Goal: Task Accomplishment & Management: Manage account settings

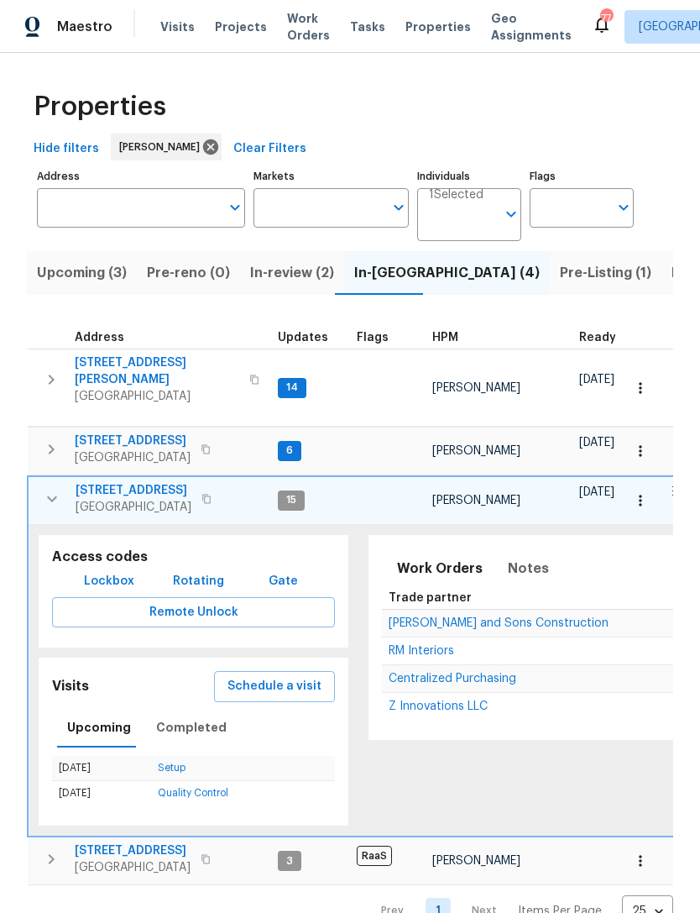
click at [466, 619] on span "Reyes and Sons Construction" at bounding box center [499, 623] width 220 height 12
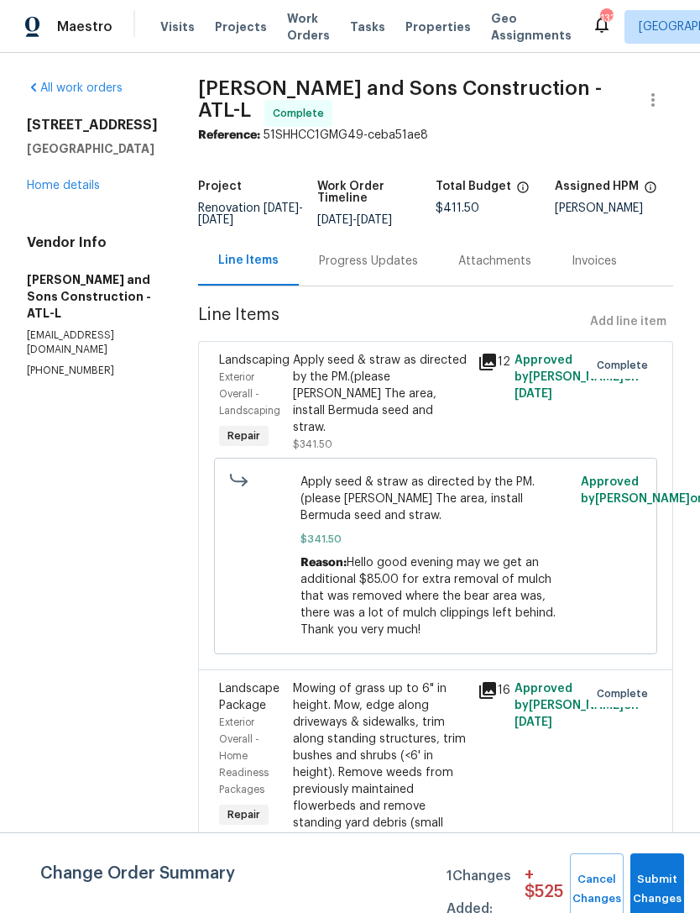
click at [81, 191] on link "Home details" at bounding box center [63, 186] width 73 height 12
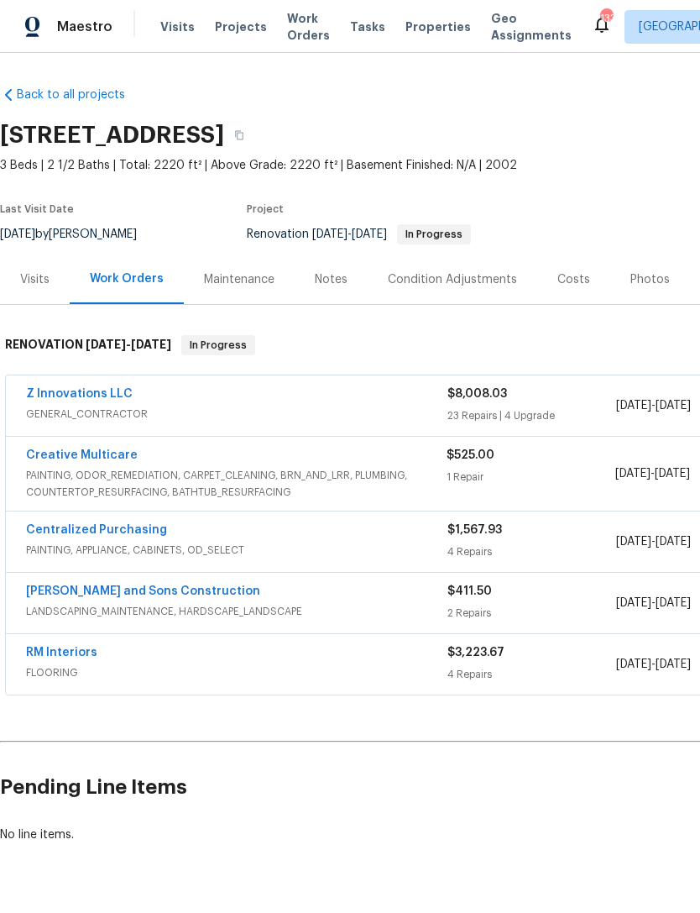
click at [144, 481] on span "PAINTING, ODOR_REMEDIATION, CARPET_CLEANING, BRN_AND_LRR, PLUMBING, COUNTERTOP_…" at bounding box center [236, 484] width 421 height 34
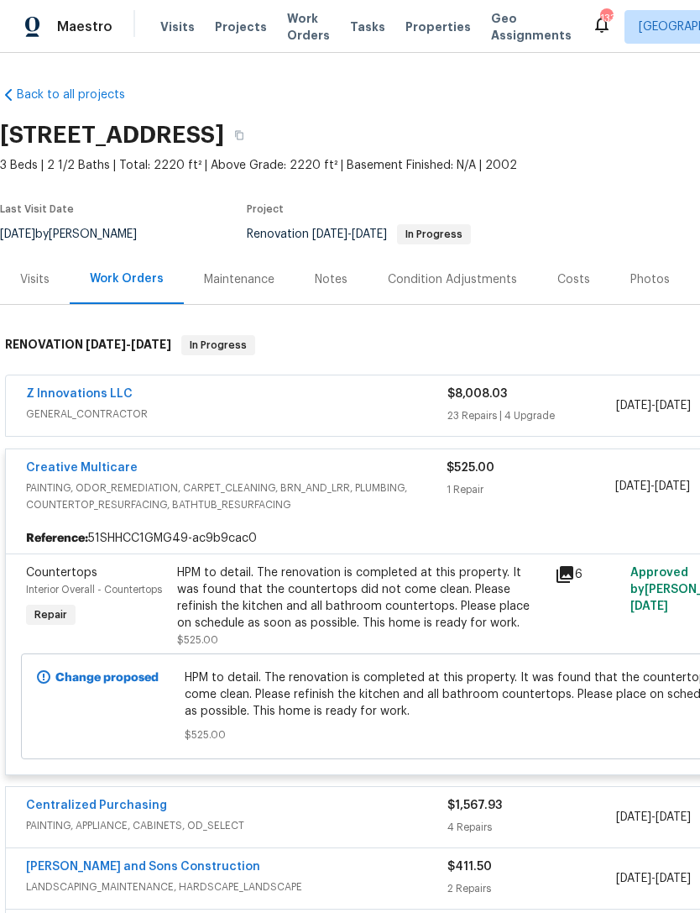
click at [83, 399] on link "Z Innovations LLC" at bounding box center [79, 394] width 107 height 12
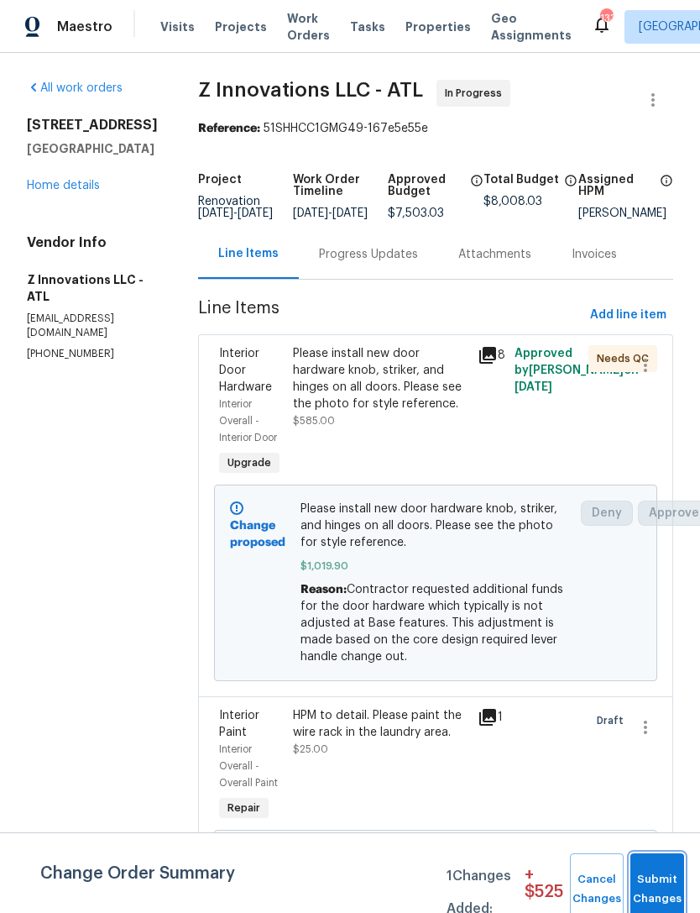
click at [675, 887] on span "Submit Changes" at bounding box center [657, 889] width 37 height 39
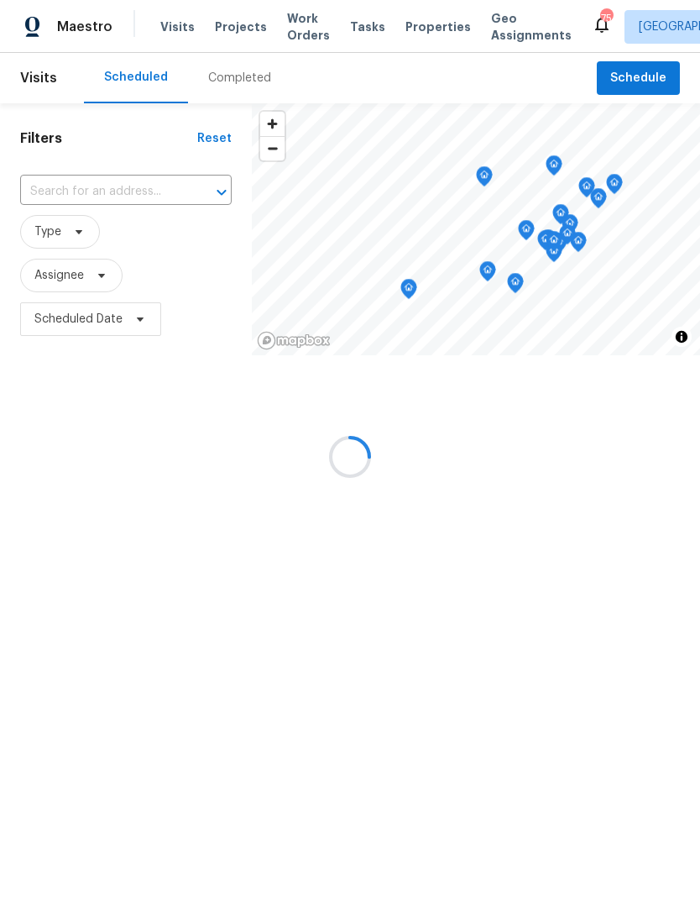
click at [113, 183] on input "text" at bounding box center [102, 192] width 165 height 26
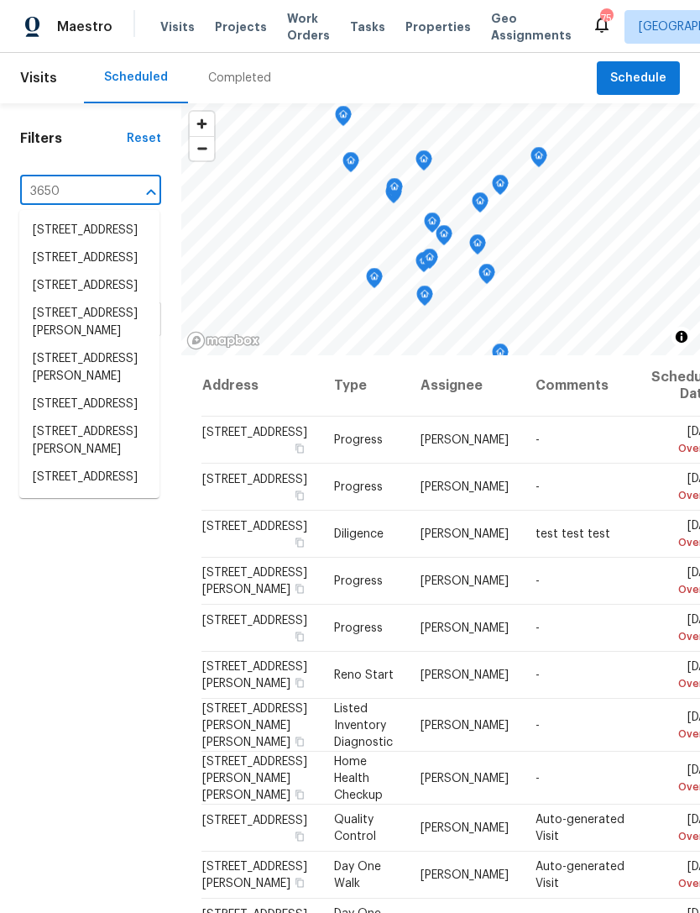
type input "3650 l"
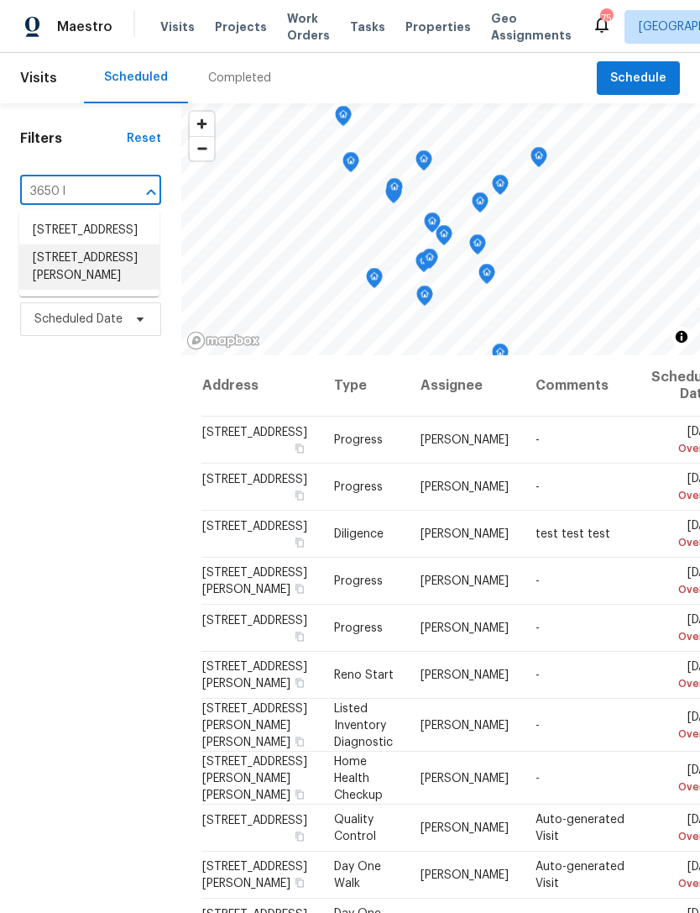
click at [115, 290] on li "[STREET_ADDRESS][PERSON_NAME]" at bounding box center [89, 266] width 140 height 45
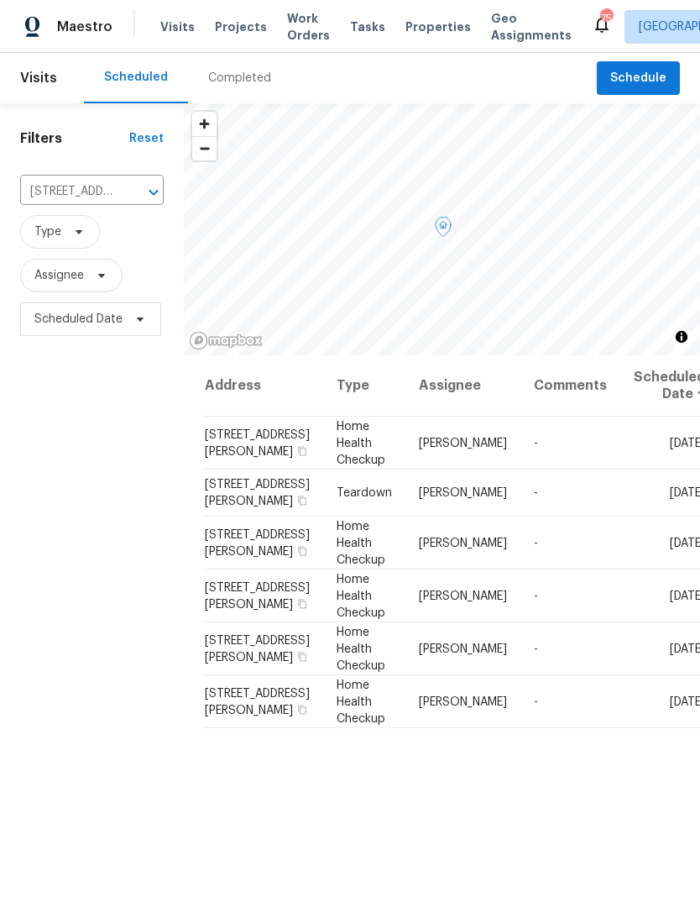
click at [0, 0] on icon at bounding box center [0, 0] width 0 height 0
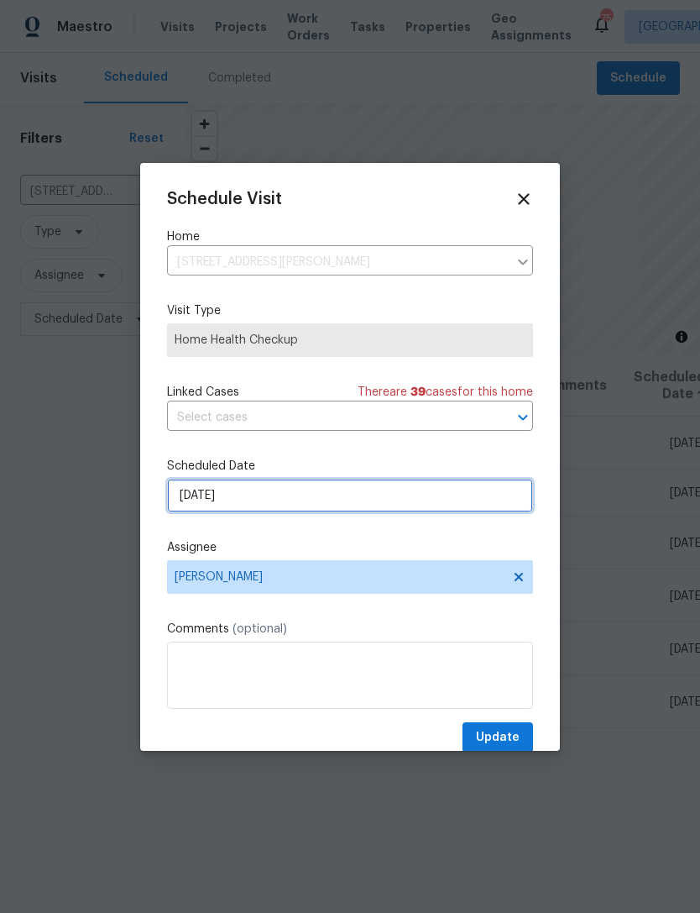
click at [361, 500] on input "[DATE]" at bounding box center [350, 496] width 366 height 34
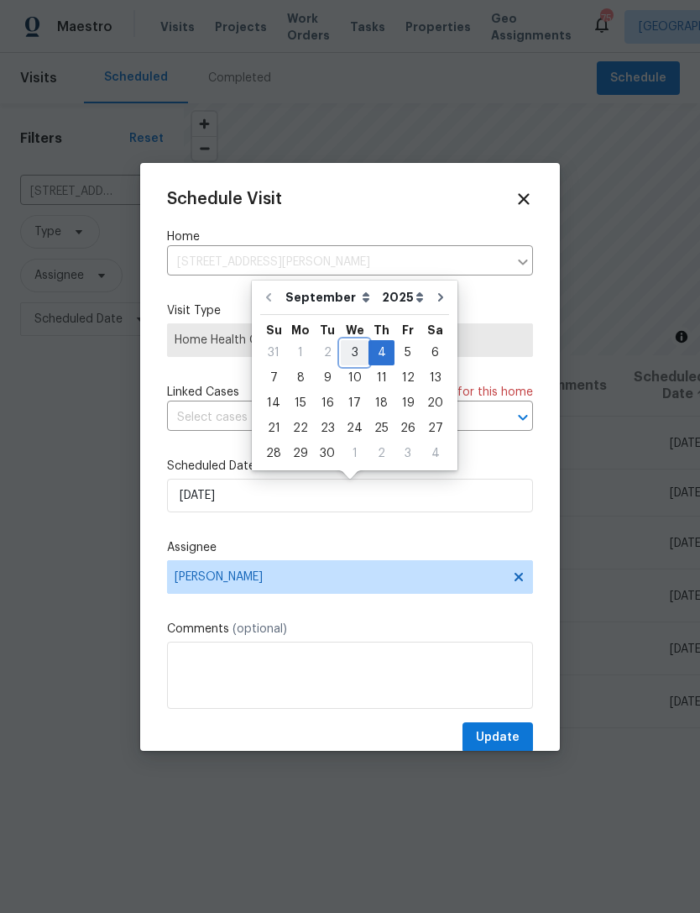
click at [350, 354] on div "3" at bounding box center [355, 353] width 28 height 24
type input "[DATE]"
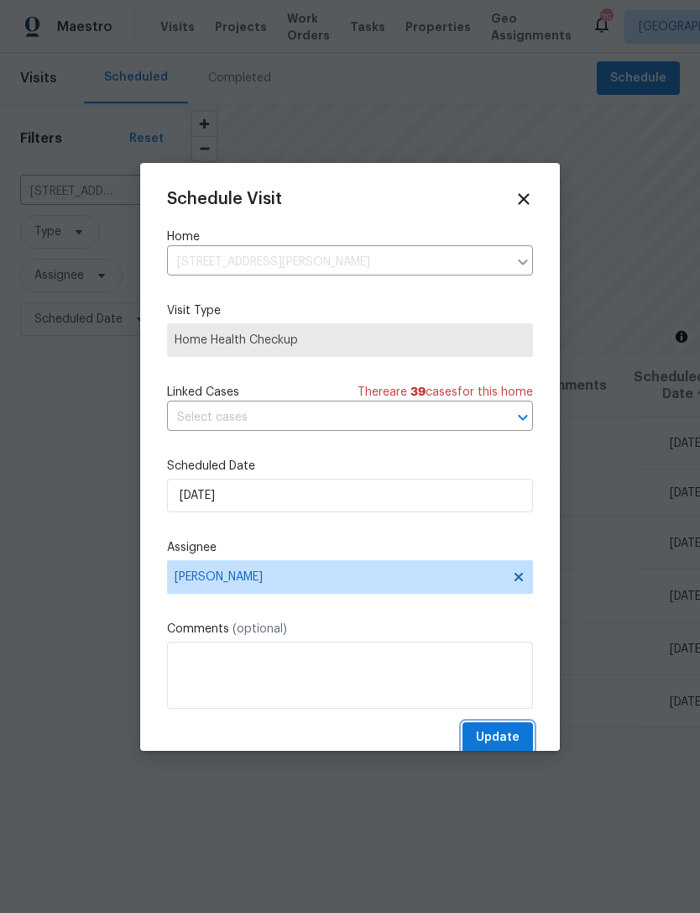
click at [504, 733] on span "Update" at bounding box center [498, 737] width 44 height 21
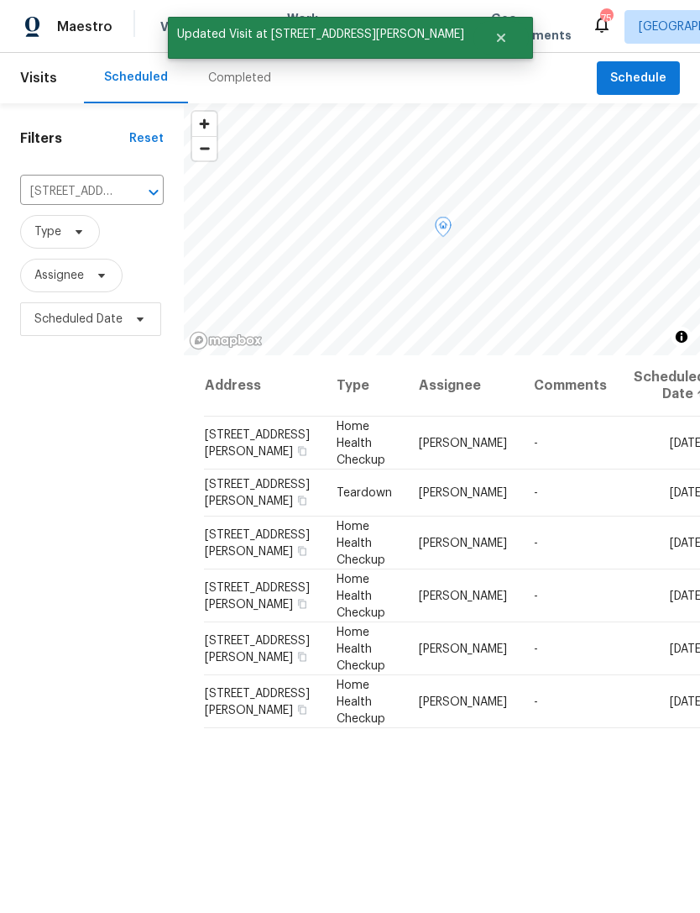
click at [0, 0] on icon at bounding box center [0, 0] width 0 height 0
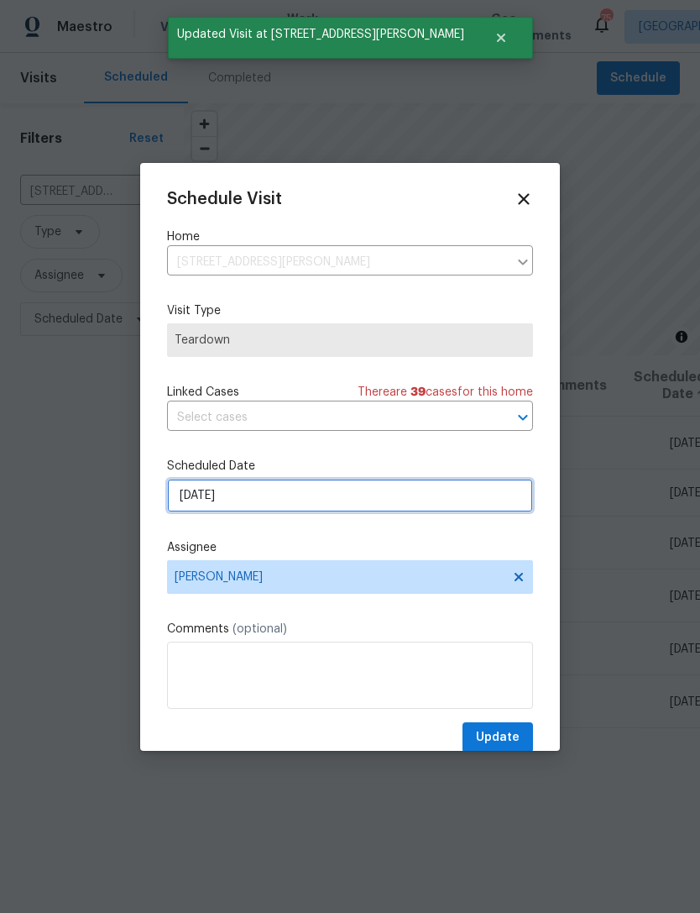
click at [363, 499] on input "[DATE]" at bounding box center [350, 496] width 366 height 34
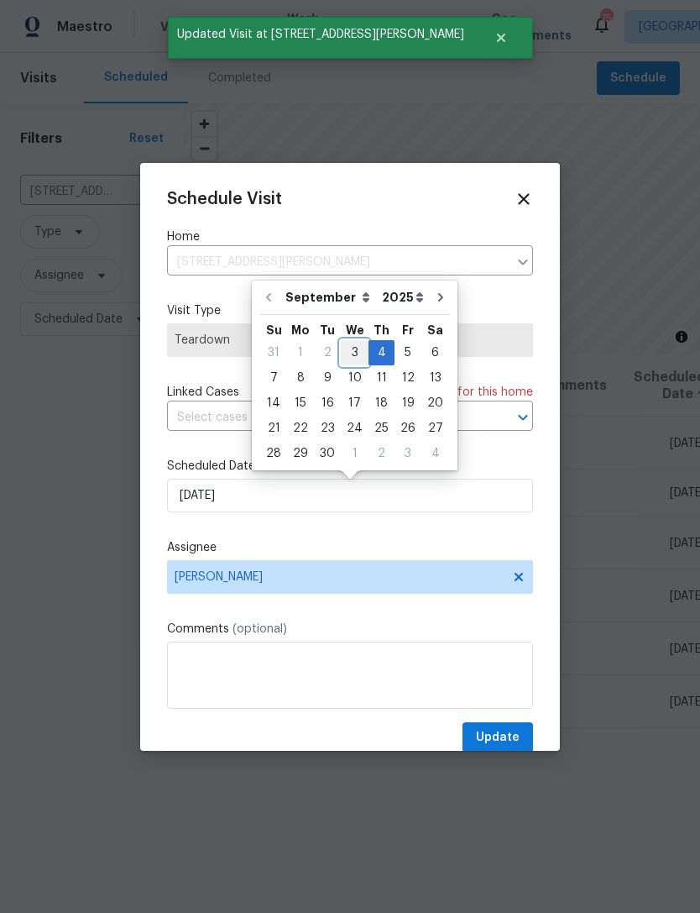
click at [355, 354] on div "3" at bounding box center [355, 353] width 28 height 24
type input "[DATE]"
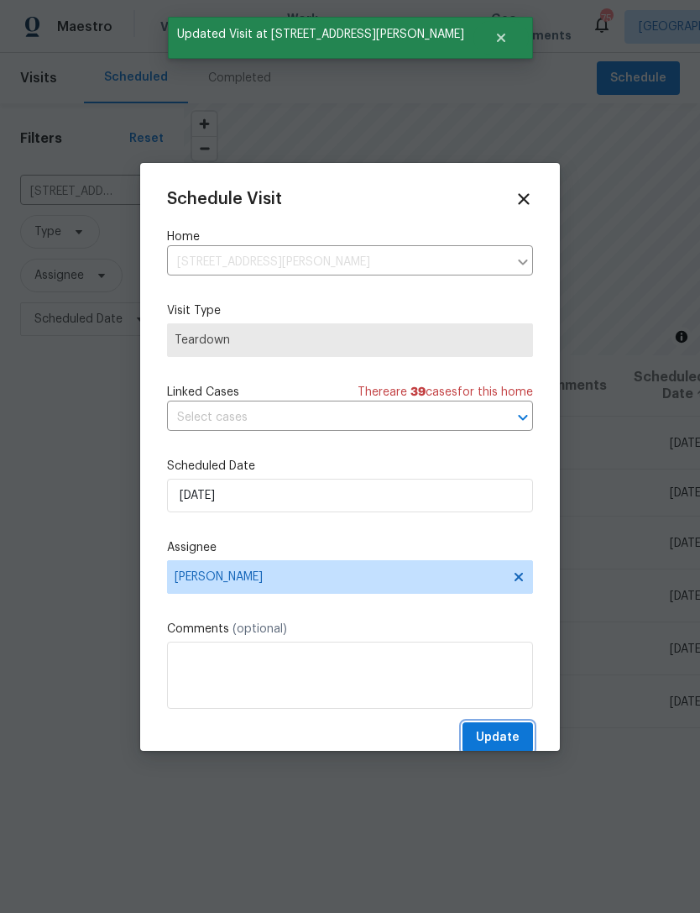
click at [501, 736] on span "Update" at bounding box center [498, 737] width 44 height 21
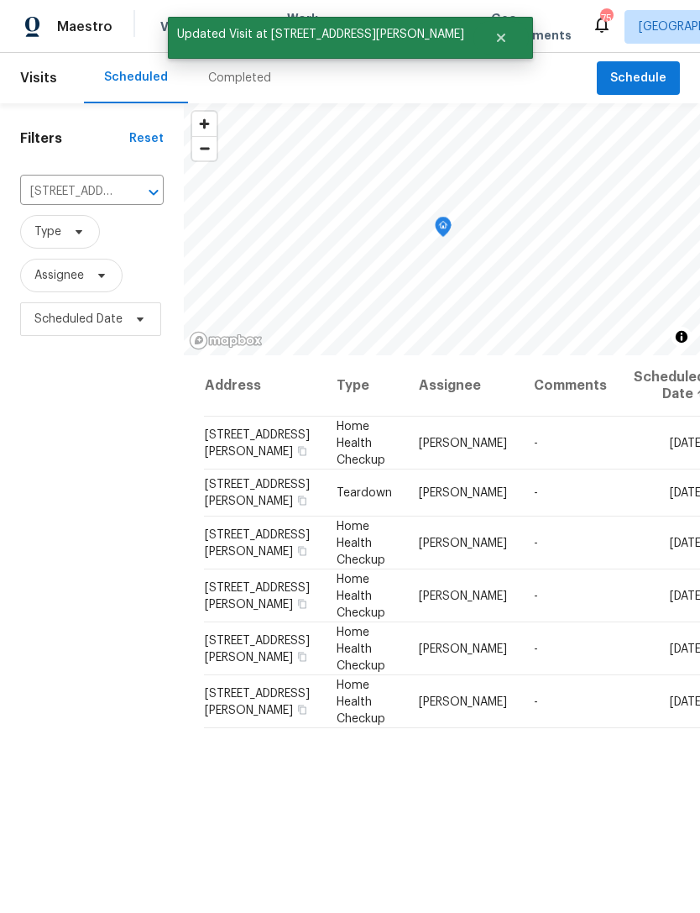
click at [0, 0] on icon at bounding box center [0, 0] width 0 height 0
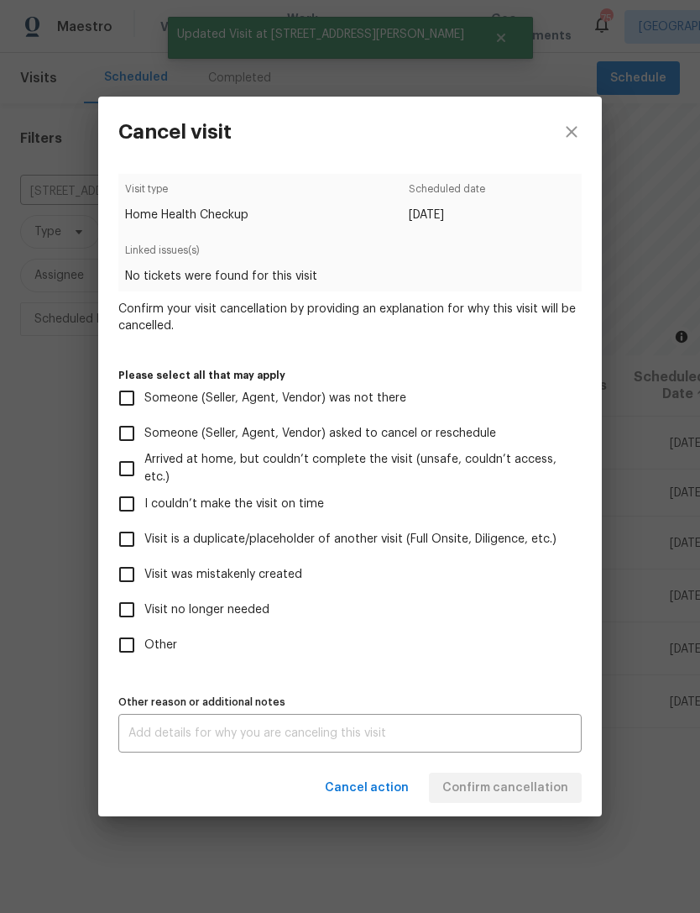
click at [141, 605] on input "Visit no longer needed" at bounding box center [126, 609] width 35 height 35
checkbox input "true"
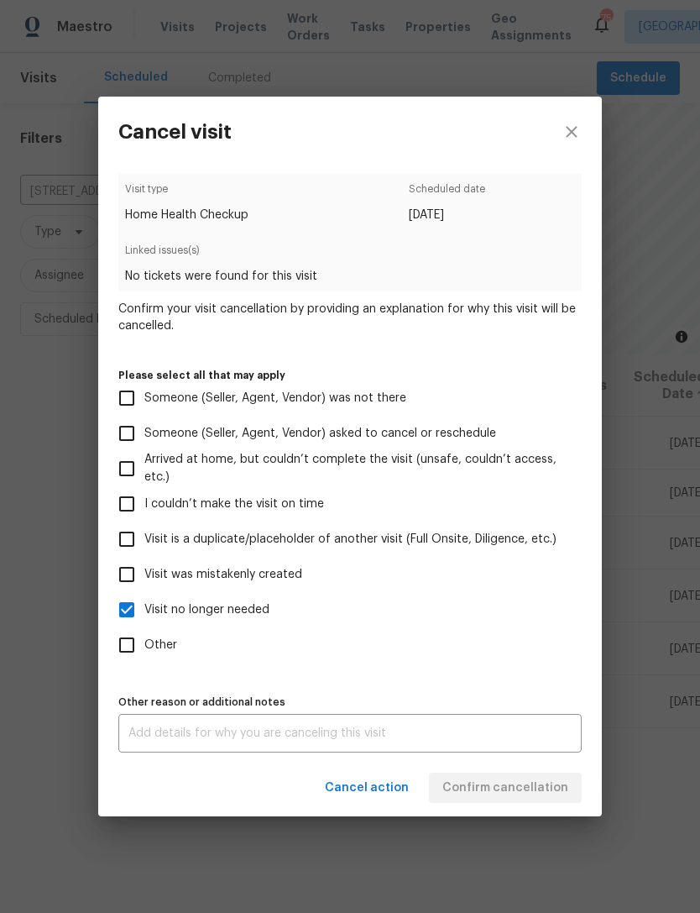
click at [274, 726] on div "x Other reason or additional notes" at bounding box center [349, 733] width 463 height 39
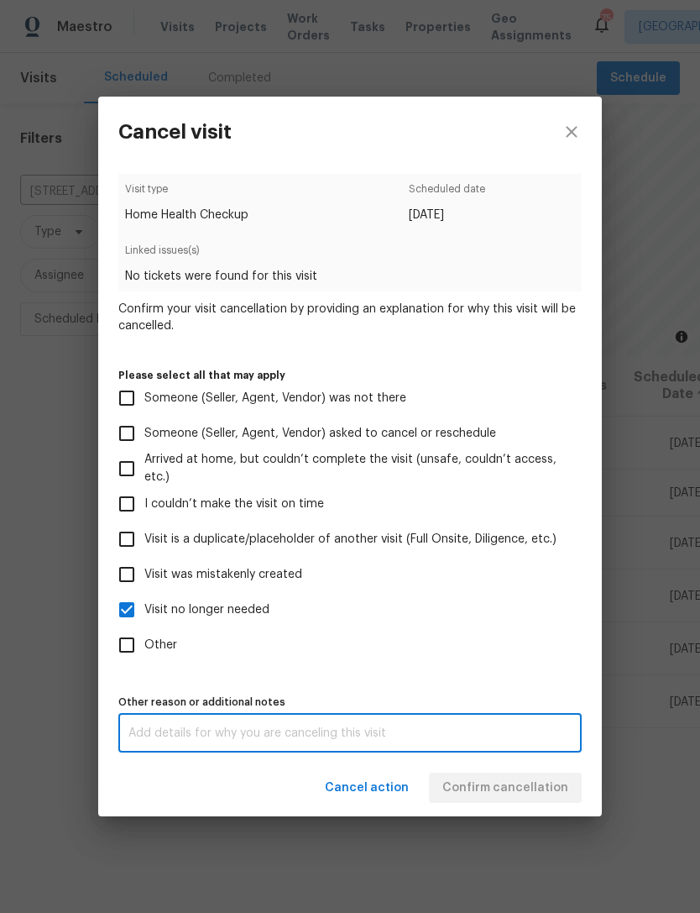
scroll to position [54, 0]
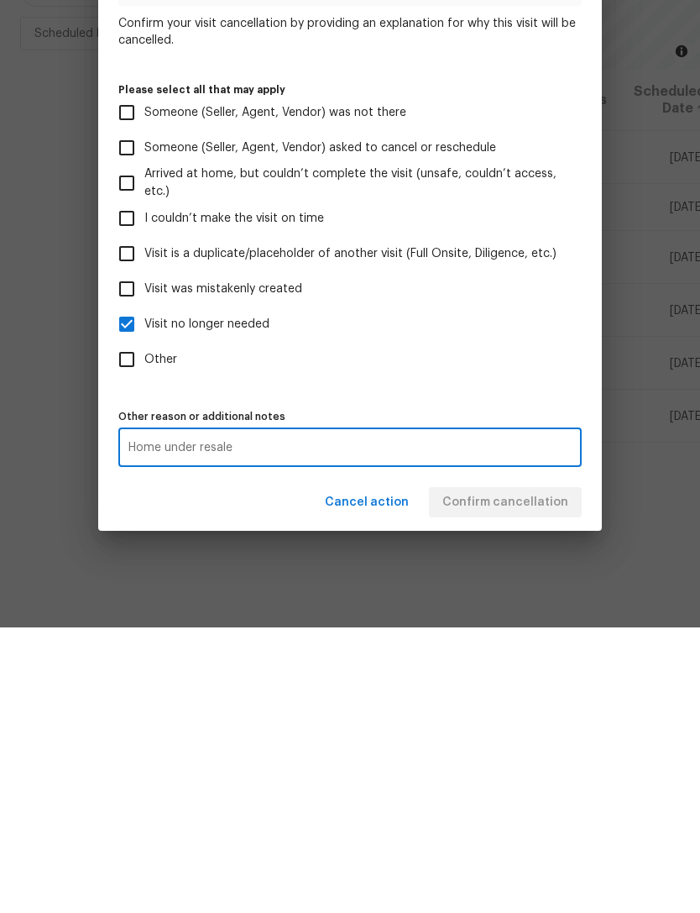
click at [181, 727] on textarea "Home under resale" at bounding box center [349, 733] width 443 height 12
click at [223, 727] on textarea "Home under resale" at bounding box center [349, 733] width 443 height 12
click at [492, 727] on textarea "Home under resale" at bounding box center [349, 733] width 443 height 12
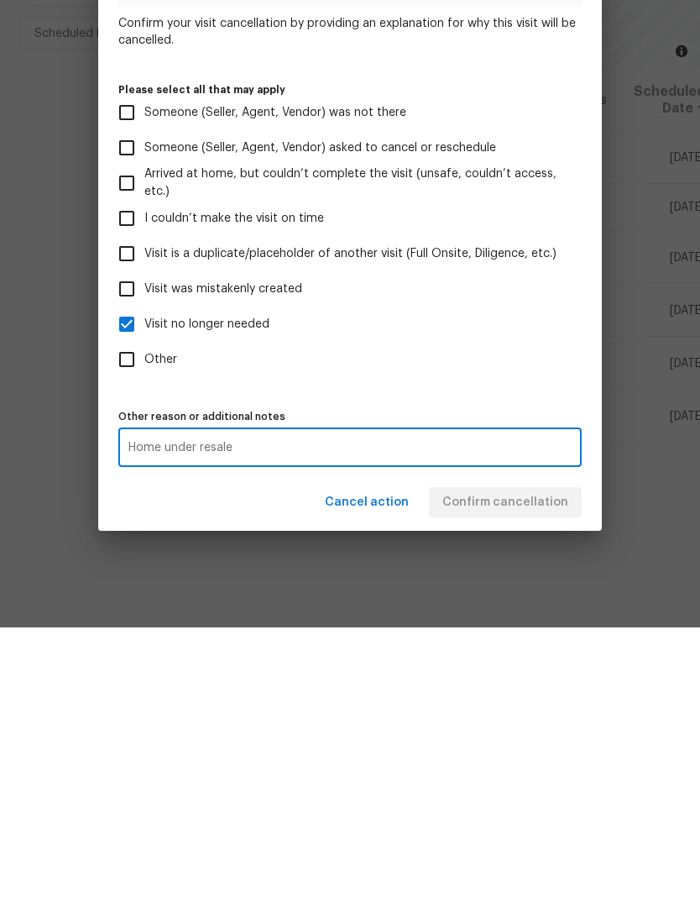
type textarea "Home under resale"
click at [322, 627] on label "Other" at bounding box center [338, 644] width 459 height 35
click at [144, 627] on input "Other" at bounding box center [126, 644] width 35 height 35
checkbox input "true"
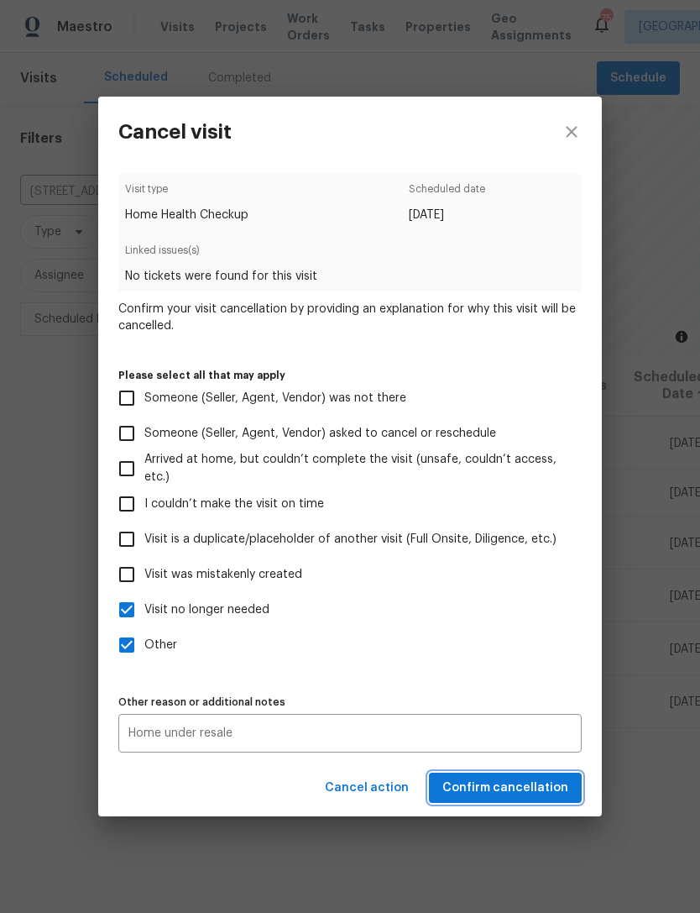
click at [526, 779] on button "Confirm cancellation" at bounding box center [505, 787] width 153 height 31
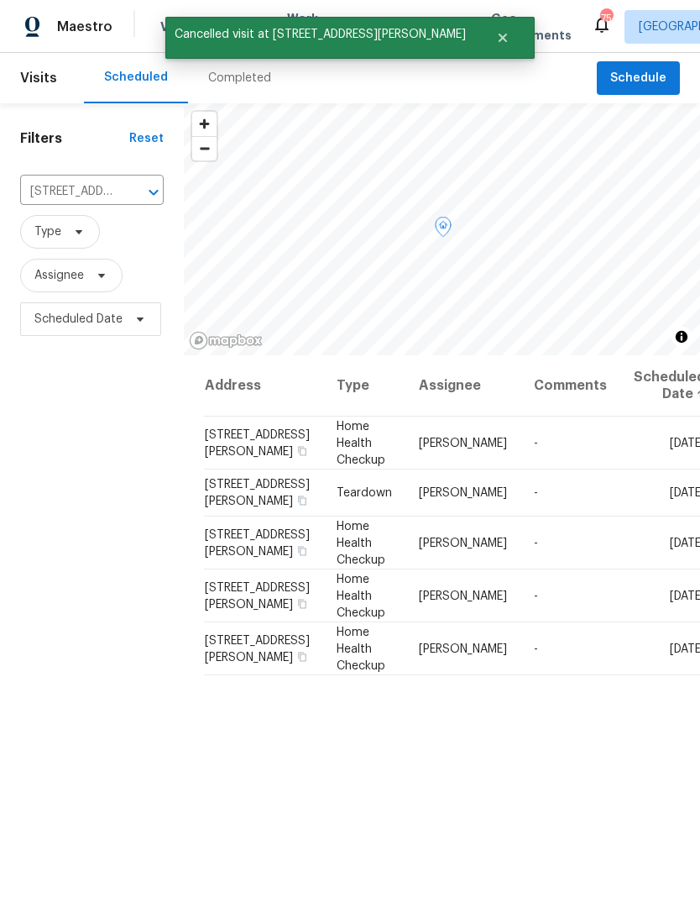
click at [0, 0] on icon at bounding box center [0, 0] width 0 height 0
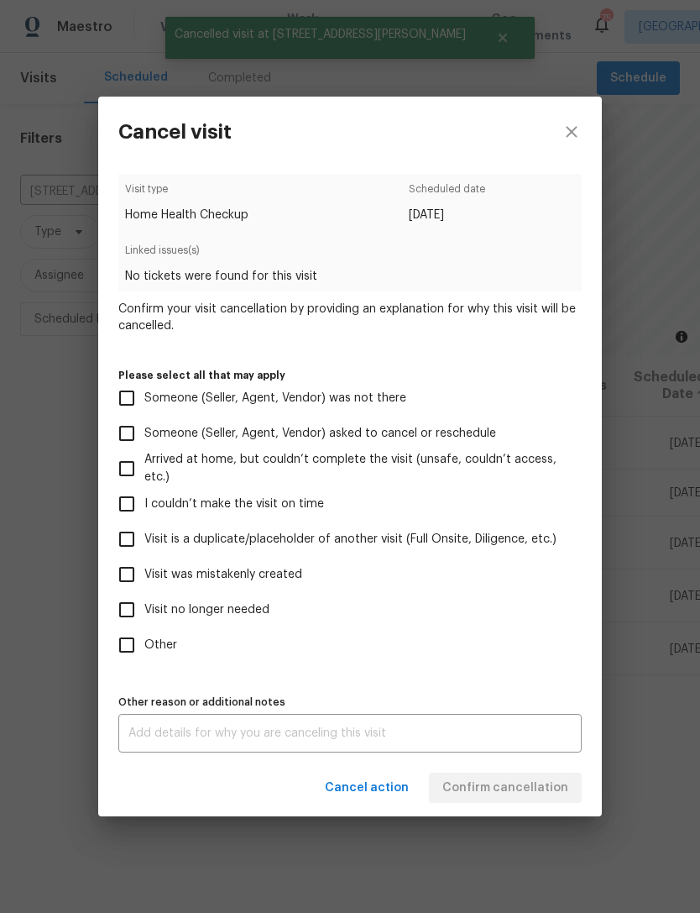
click at [123, 615] on input "Visit no longer needed" at bounding box center [126, 609] width 35 height 35
checkbox input "true"
click at [223, 739] on textarea at bounding box center [349, 733] width 443 height 12
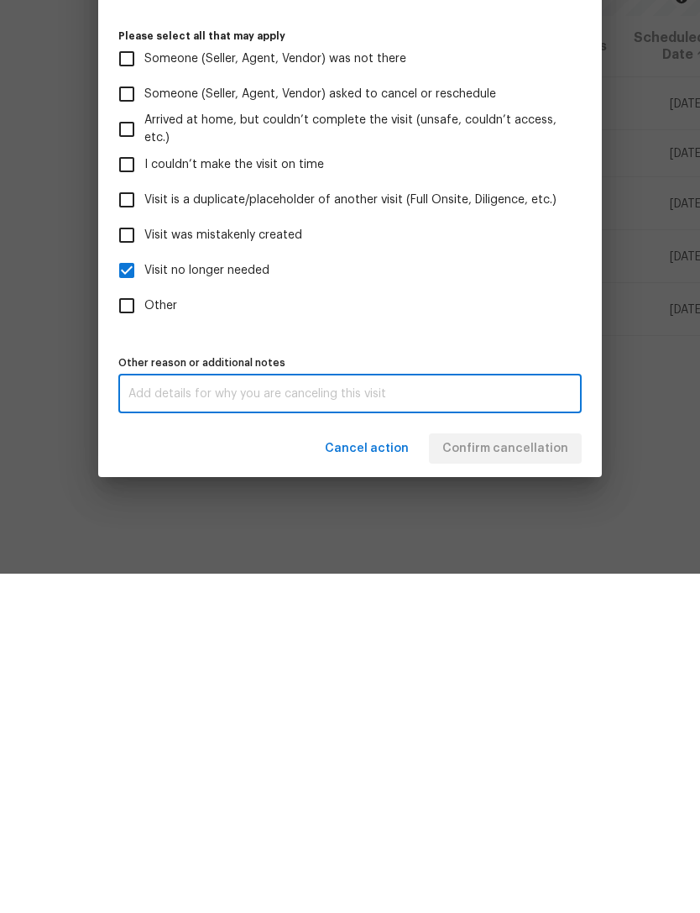
scroll to position [54, 0]
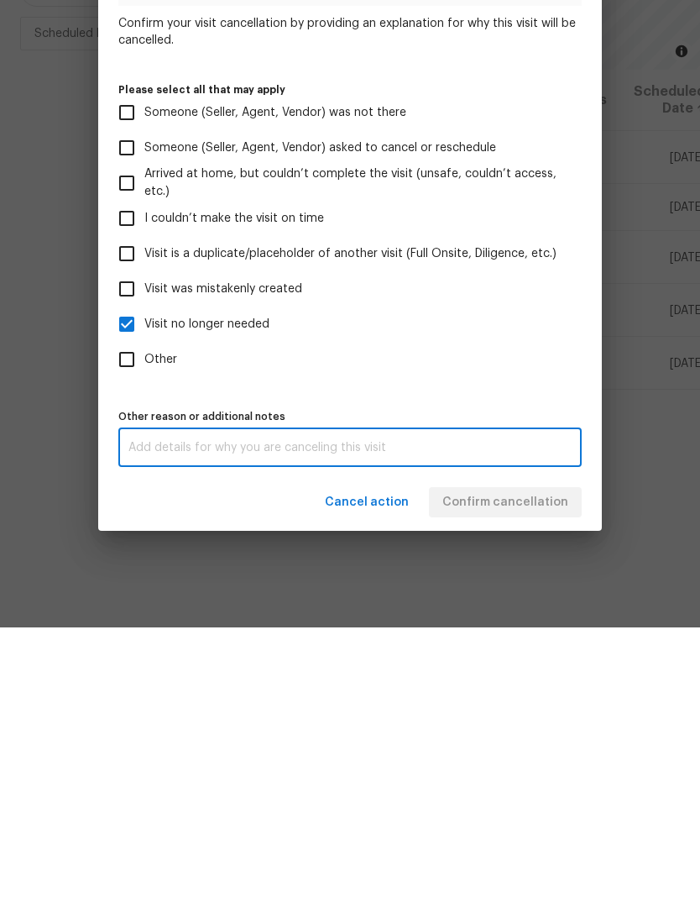
click at [228, 714] on div "x Other reason or additional notes" at bounding box center [349, 733] width 463 height 39
click at [221, 727] on textarea at bounding box center [349, 733] width 443 height 12
paste textarea "Home under resale"
type textarea "Home under resale"
click at [516, 627] on label "Other" at bounding box center [338, 644] width 459 height 35
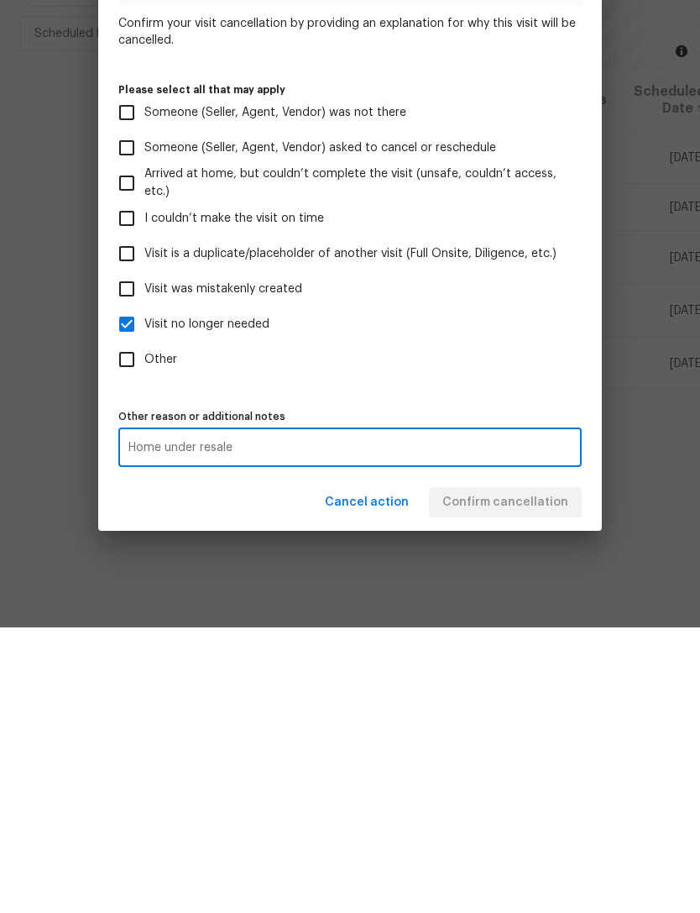
click at [144, 627] on input "Other" at bounding box center [126, 644] width 35 height 35
checkbox input "true"
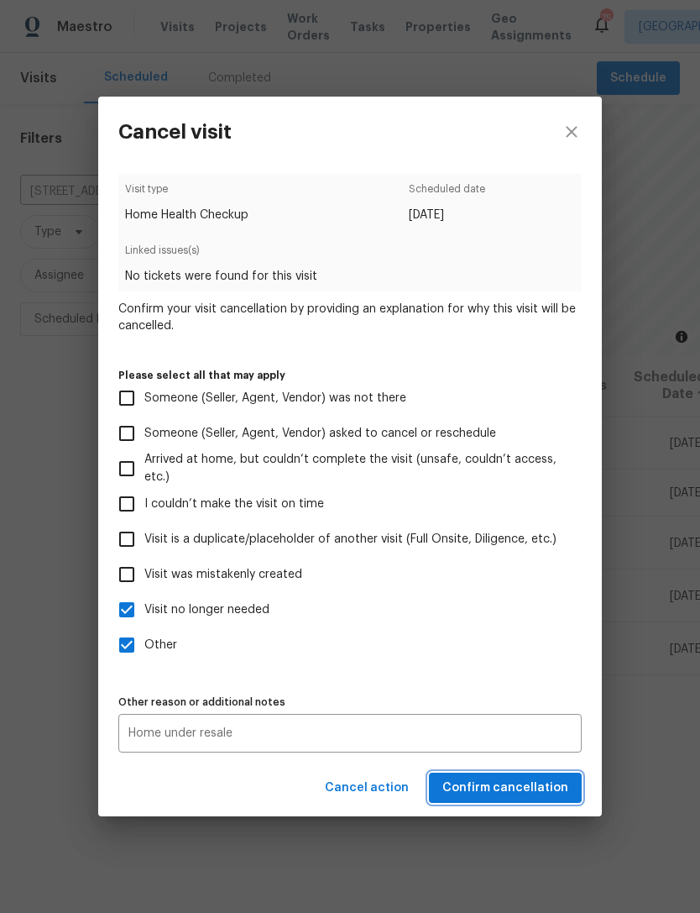
click at [533, 782] on span "Confirm cancellation" at bounding box center [505, 788] width 126 height 21
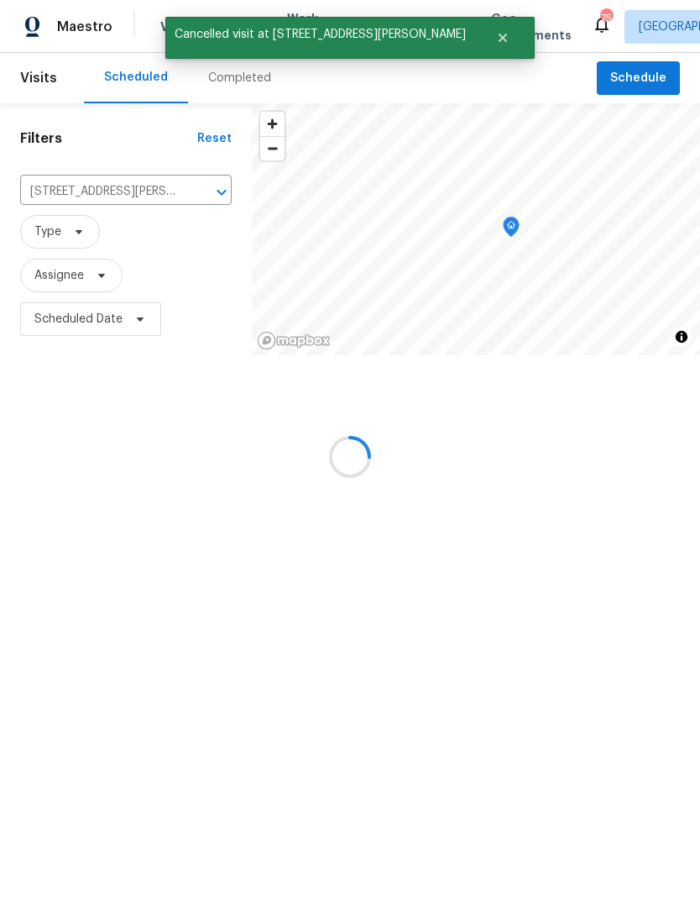
scroll to position [0, 0]
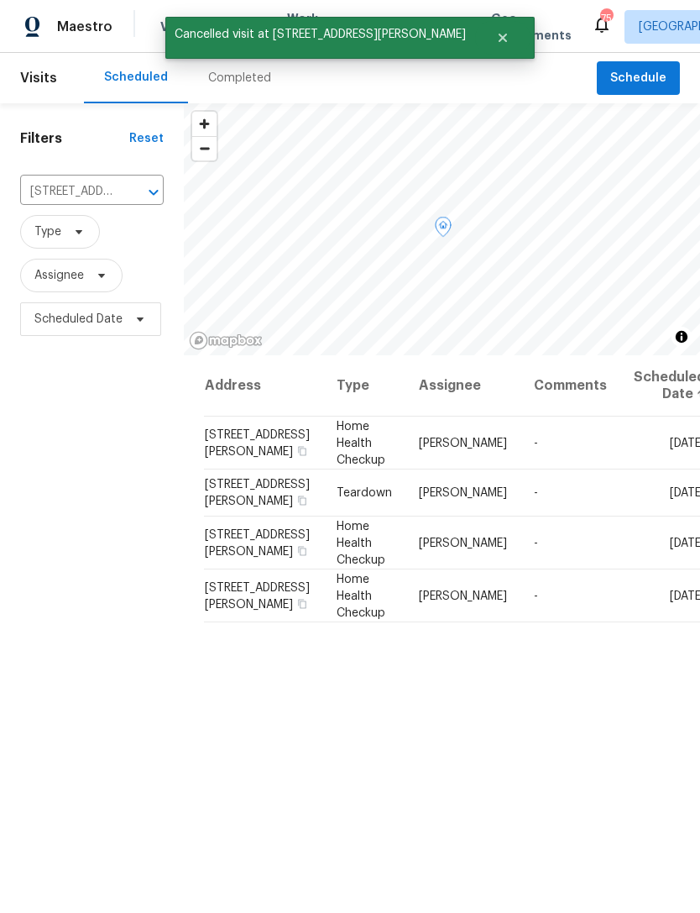
click at [0, 0] on icon at bounding box center [0, 0] width 0 height 0
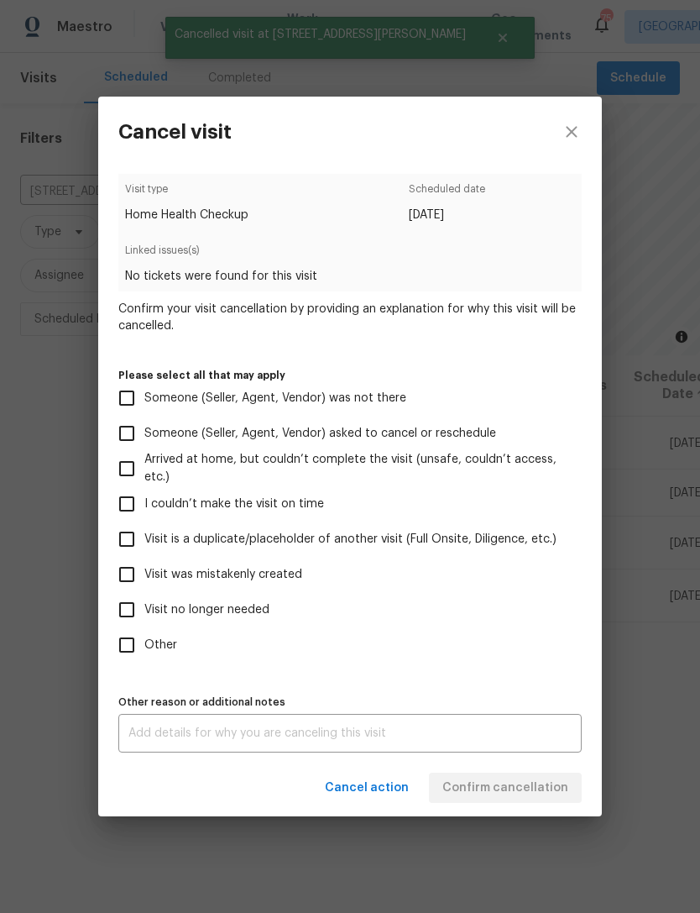
click at [136, 611] on input "Visit no longer needed" at bounding box center [126, 609] width 35 height 35
checkbox input "true"
click at [233, 737] on textarea at bounding box center [349, 733] width 443 height 12
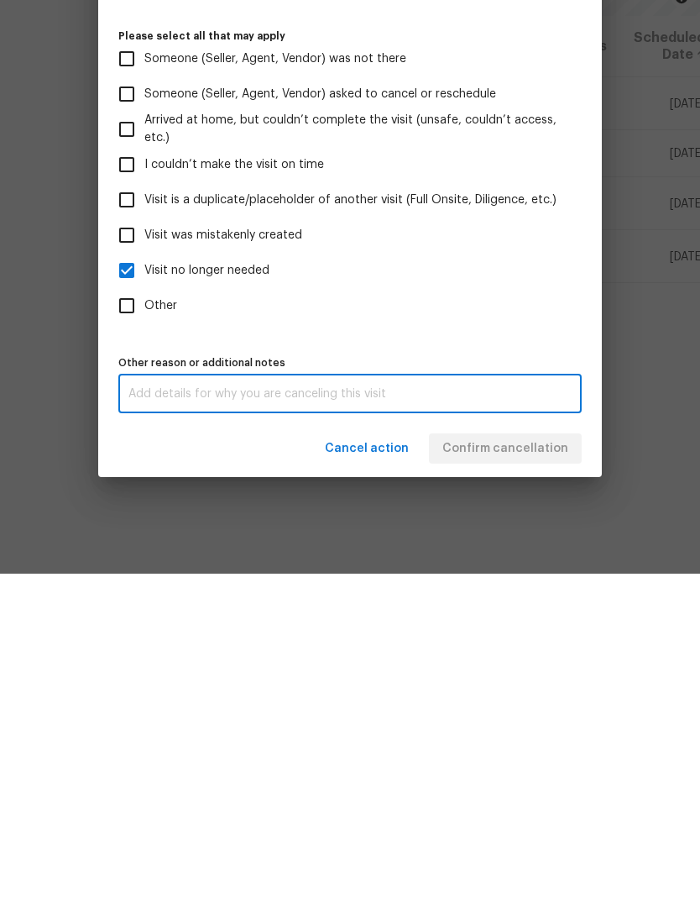
scroll to position [54, 0]
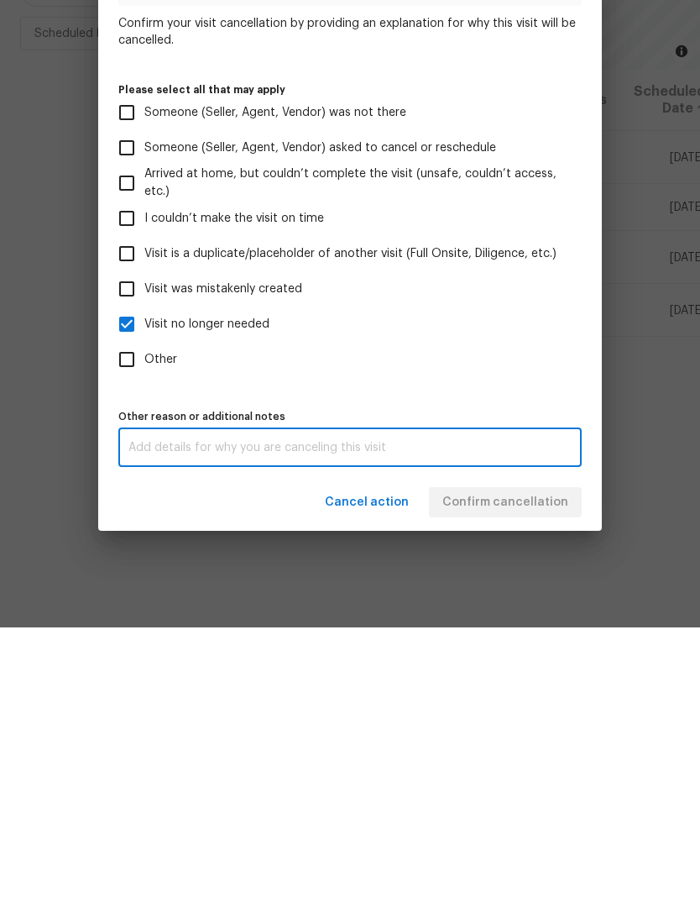
click at [218, 727] on textarea at bounding box center [349, 733] width 443 height 12
paste textarea "Home under resale"
type textarea "Home under resale"
click at [448, 627] on label "Other" at bounding box center [338, 644] width 459 height 35
click at [144, 627] on input "Other" at bounding box center [126, 644] width 35 height 35
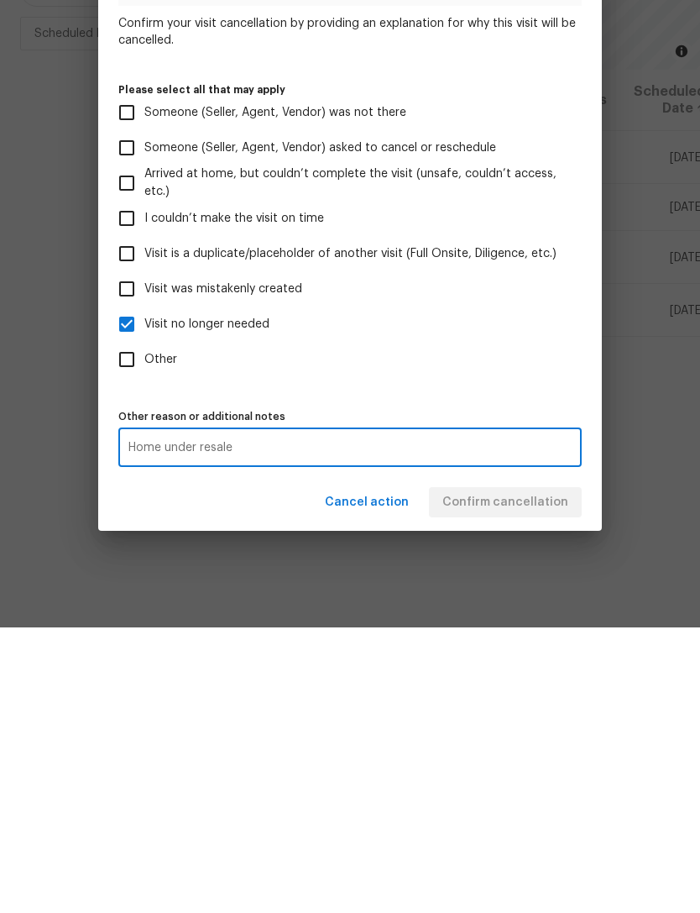
checkbox input "true"
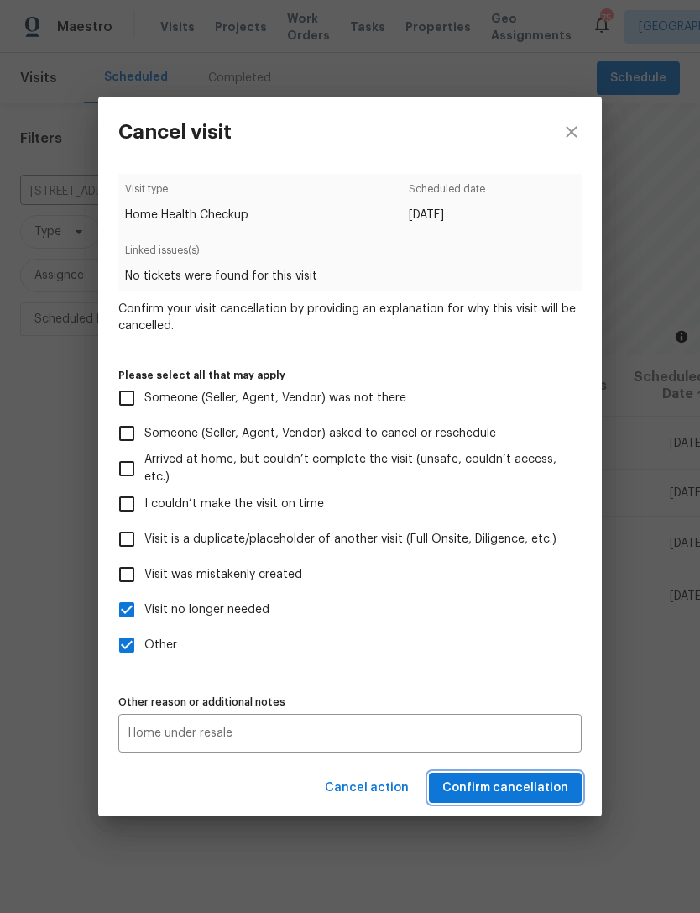
click at [533, 792] on span "Confirm cancellation" at bounding box center [505, 788] width 126 height 21
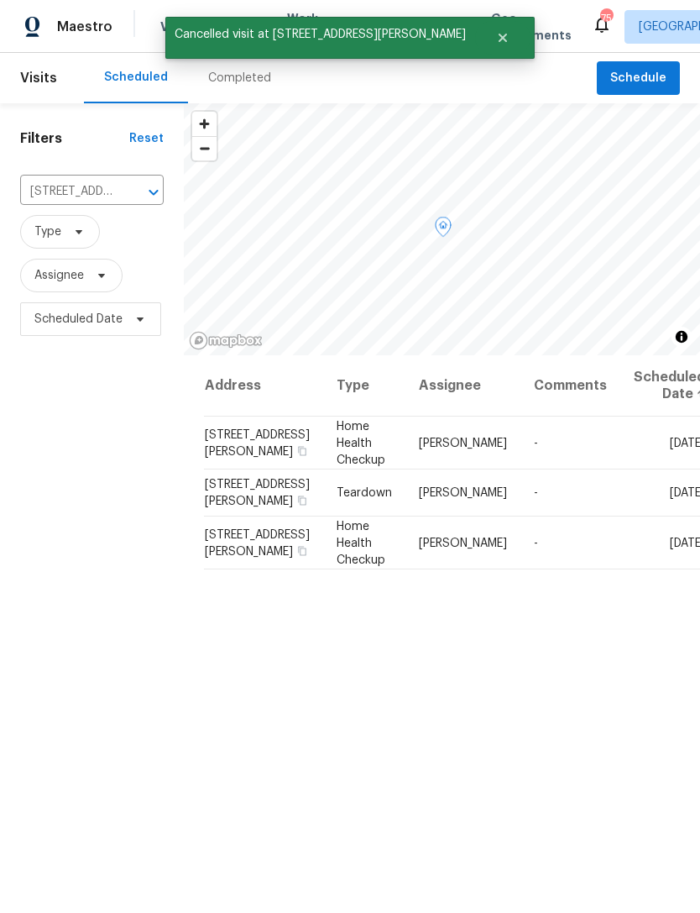
click at [0, 0] on icon at bounding box center [0, 0] width 0 height 0
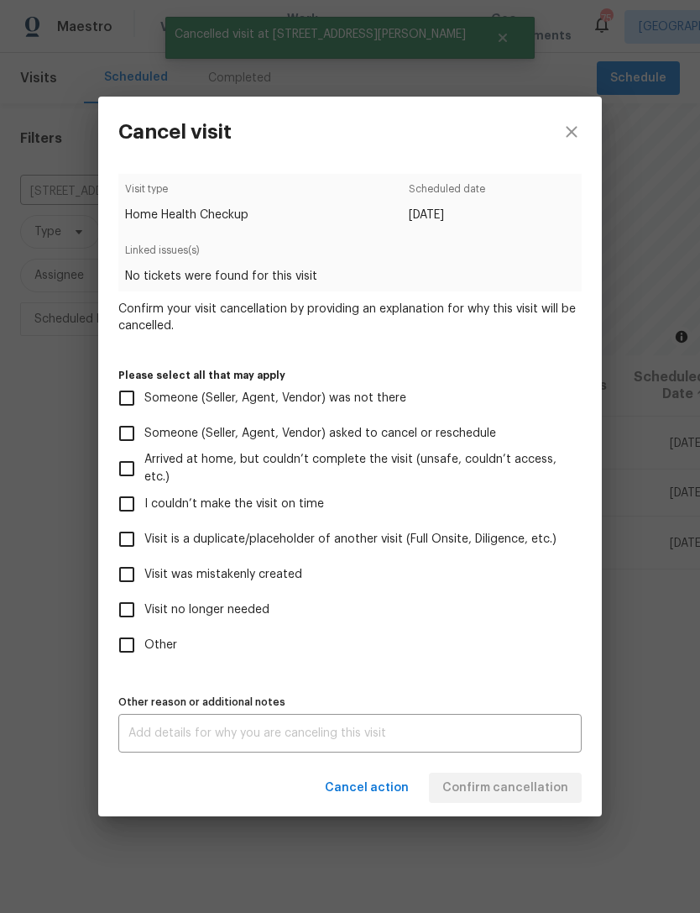
click at [136, 605] on input "Visit no longer needed" at bounding box center [126, 609] width 35 height 35
checkbox input "true"
click at [277, 731] on textarea at bounding box center [349, 733] width 443 height 12
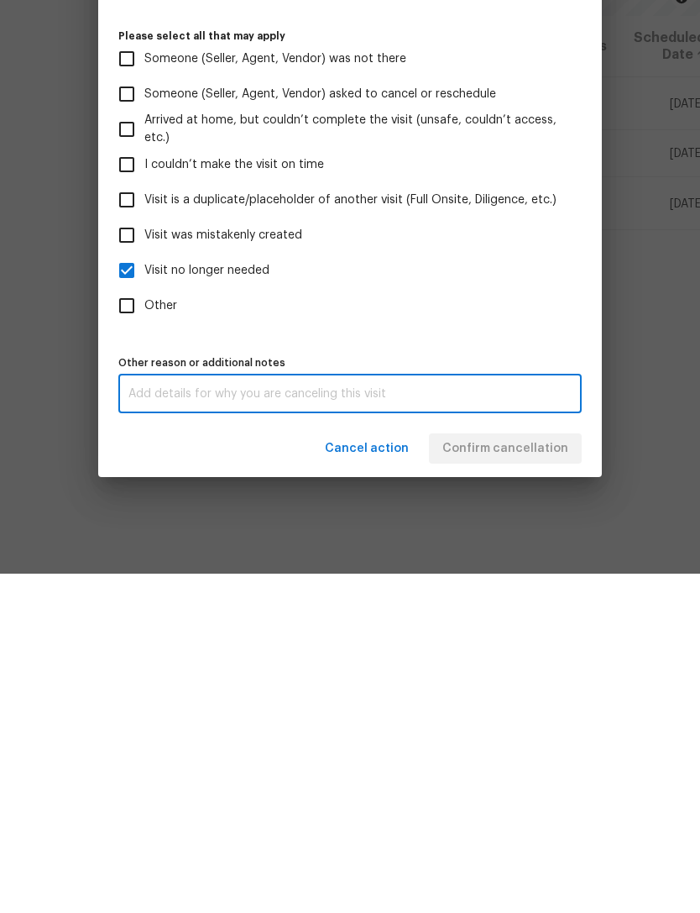
scroll to position [54, 0]
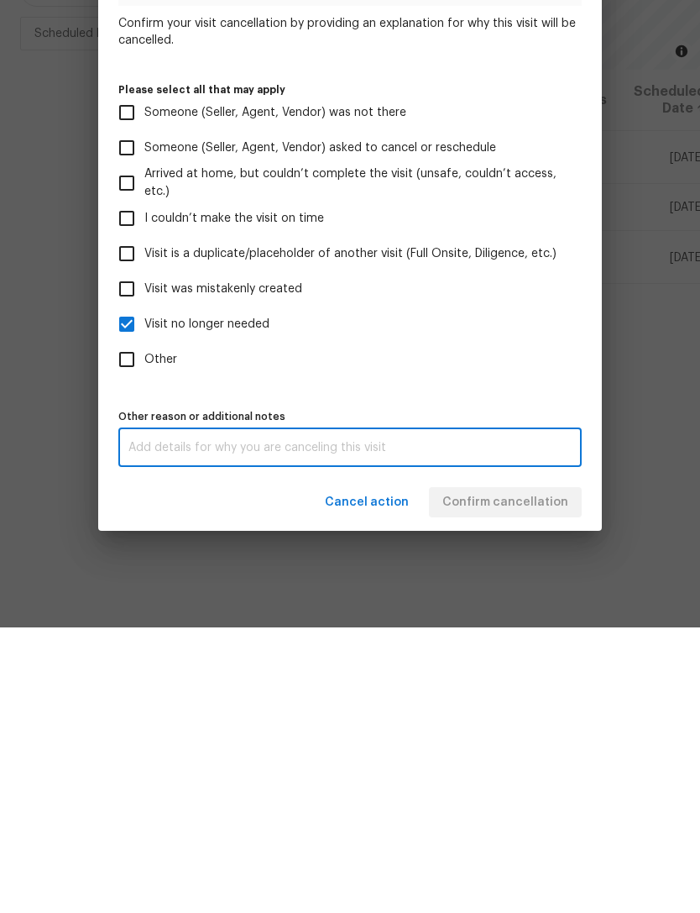
click at [308, 690] on div "Other reason or additional notes x Other reason or additional notes" at bounding box center [349, 721] width 463 height 62
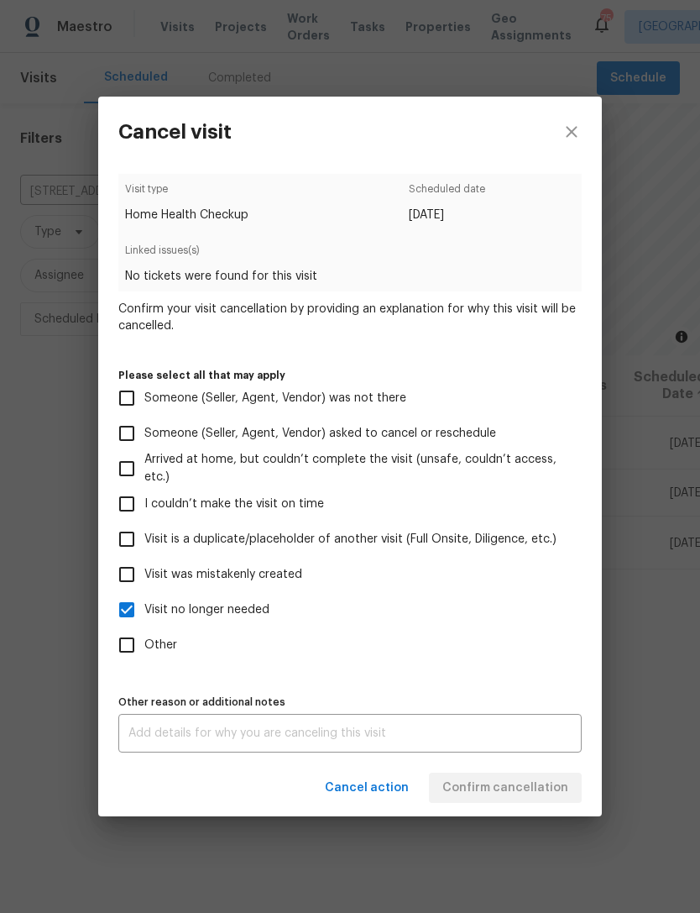
click at [184, 730] on textarea at bounding box center [349, 733] width 443 height 12
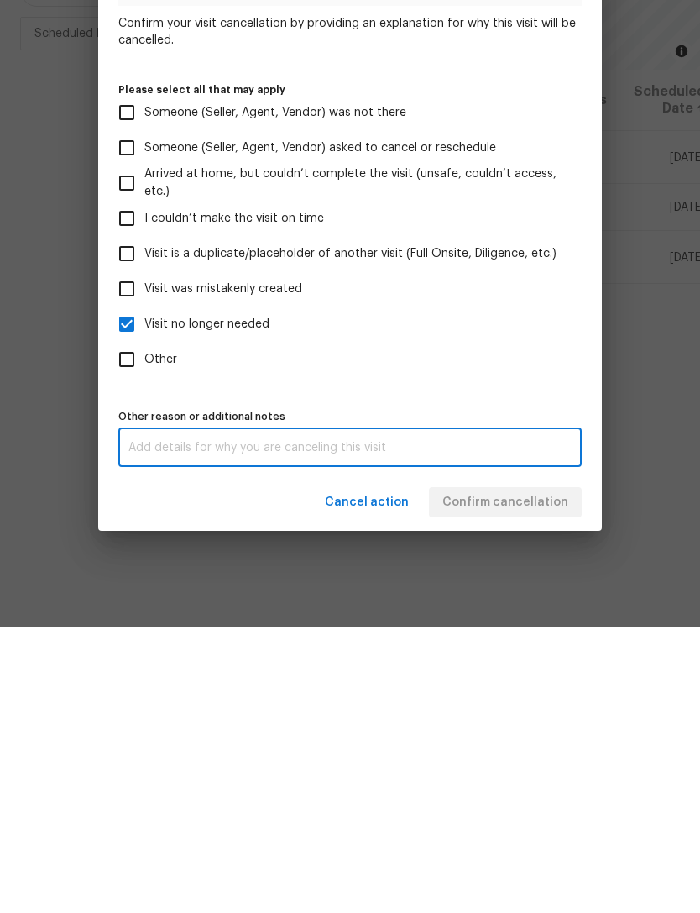
click at [173, 727] on textarea at bounding box center [349, 733] width 443 height 12
paste textarea "Home under resale"
type textarea "Home under resale"
click at [462, 627] on label "Other" at bounding box center [338, 644] width 459 height 35
click at [144, 627] on input "Other" at bounding box center [126, 644] width 35 height 35
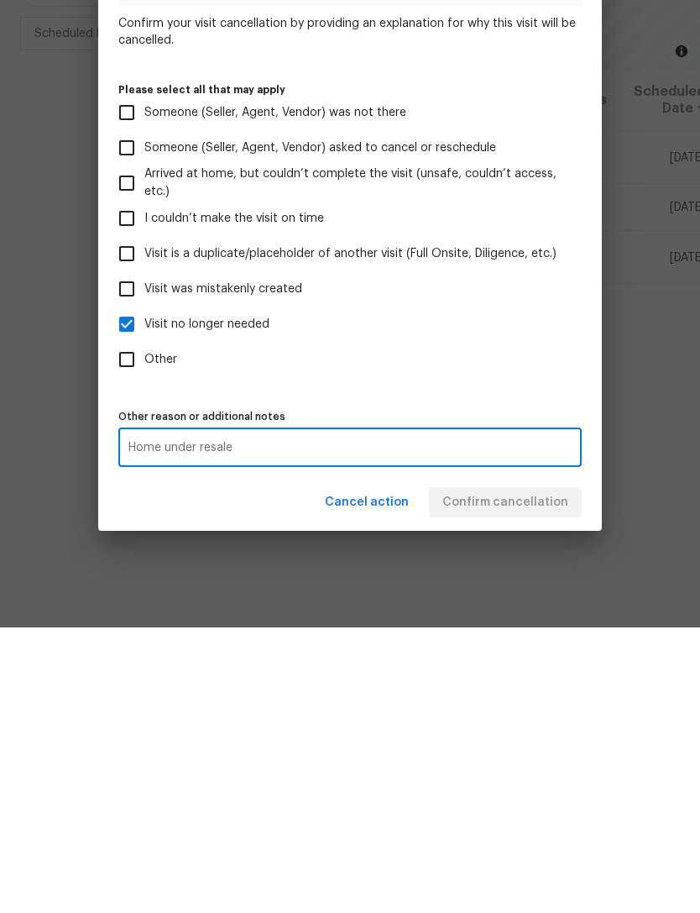
checkbox input "true"
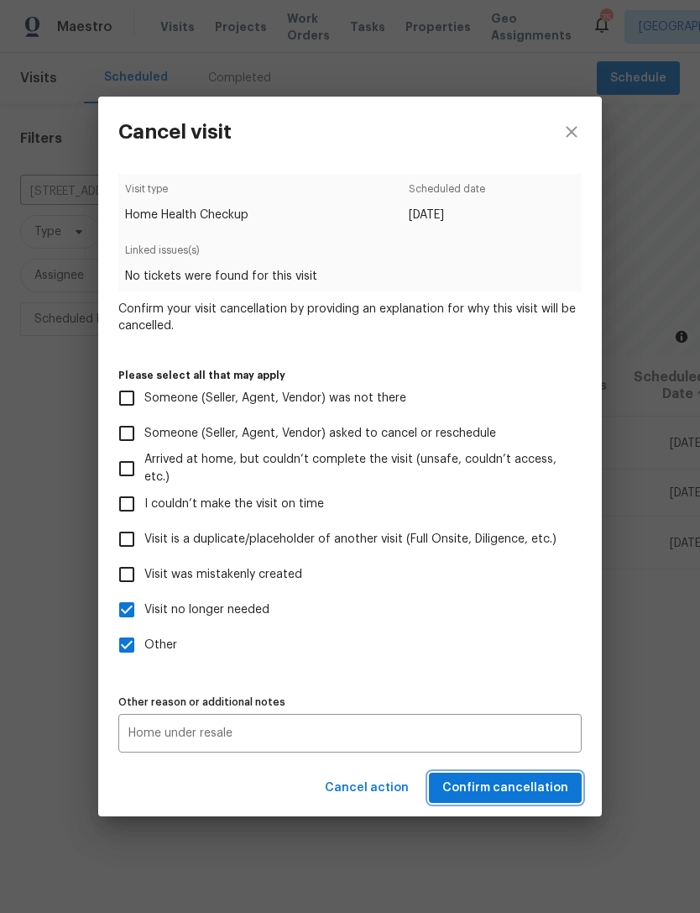
click at [531, 795] on span "Confirm cancellation" at bounding box center [505, 788] width 126 height 21
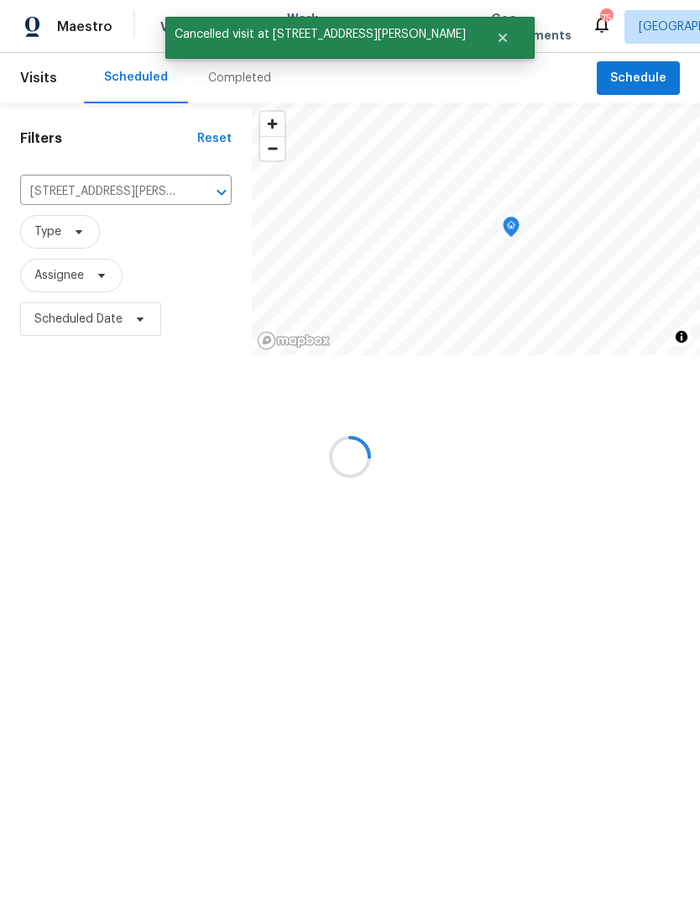
scroll to position [0, 0]
